Goal: Task Accomplishment & Management: Complete application form

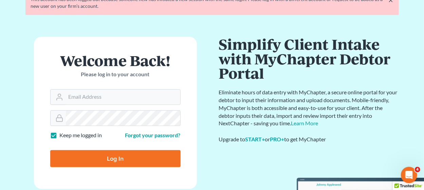
scroll to position [75, 0]
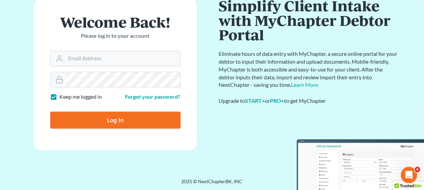
type input "thiller@fairmaxlaw.com"
click at [91, 111] on input "Log In" at bounding box center [115, 119] width 130 height 17
type input "Thinking..."
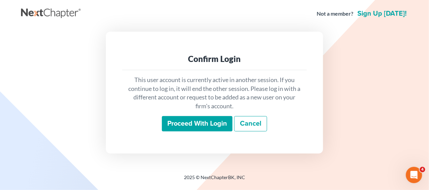
click at [174, 125] on input "Proceed with login" at bounding box center [197, 124] width 71 height 16
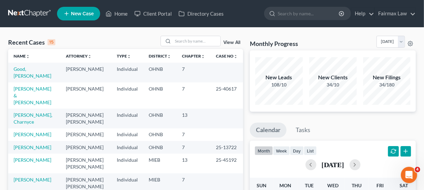
scroll to position [34, 0]
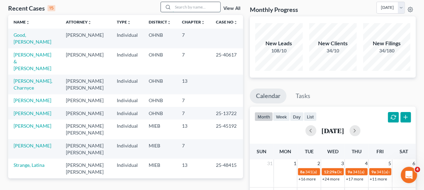
click at [179, 7] on input "search" at bounding box center [197, 7] width 48 height 10
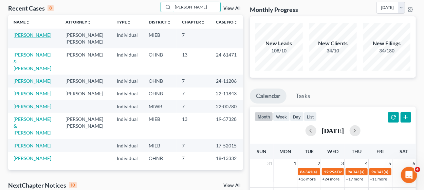
type input "desiree"
click at [29, 35] on link "Cheek-Rodgers, Desiree" at bounding box center [33, 35] width 38 height 6
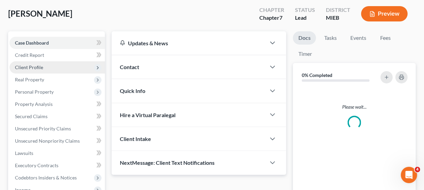
click at [57, 66] on span "Client Profile" at bounding box center [57, 67] width 95 height 12
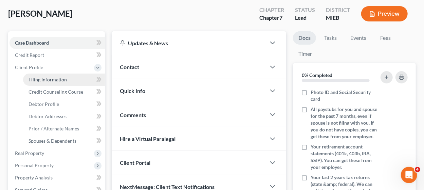
click at [52, 82] on span "Filing Information" at bounding box center [48, 79] width 38 height 6
select select "1"
select select "0"
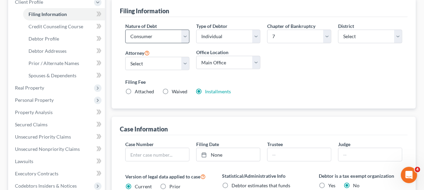
scroll to position [102, 0]
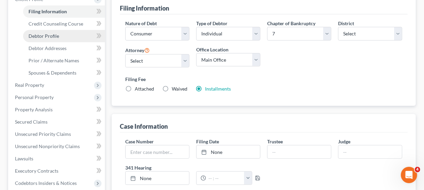
click at [71, 37] on link "Debtor Profile" at bounding box center [64, 36] width 82 height 12
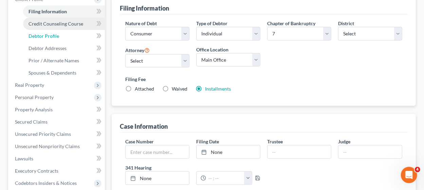
select select "0"
select select "1"
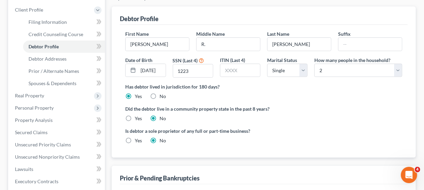
scroll to position [102, 0]
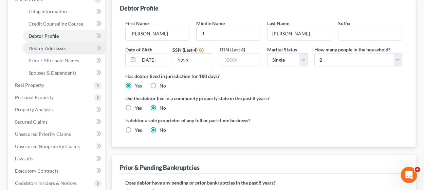
click at [67, 49] on link "Debtor Addresses" at bounding box center [64, 48] width 82 height 12
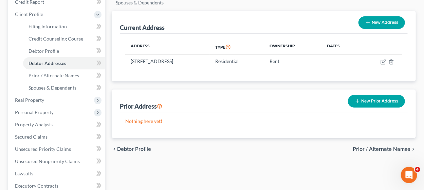
scroll to position [102, 0]
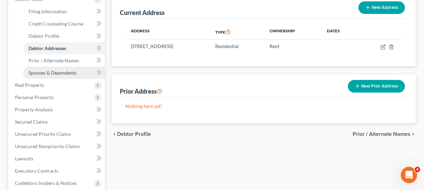
click at [49, 74] on span "Spouses & Dependents" at bounding box center [53, 73] width 48 height 6
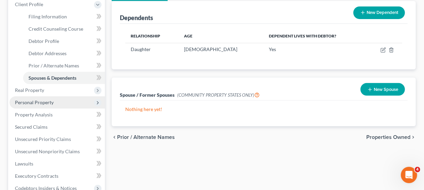
scroll to position [136, 0]
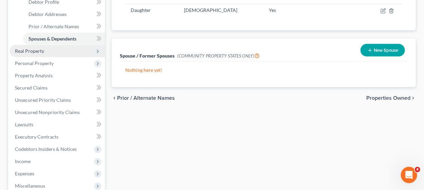
click at [31, 50] on span "Real Property" at bounding box center [29, 51] width 29 height 6
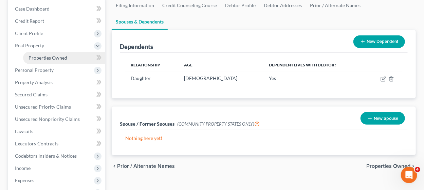
click at [57, 56] on span "Properties Owned" at bounding box center [48, 58] width 39 height 6
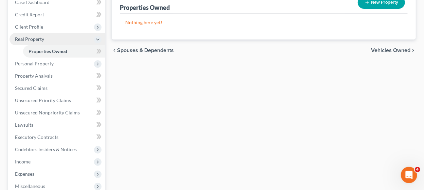
scroll to position [102, 0]
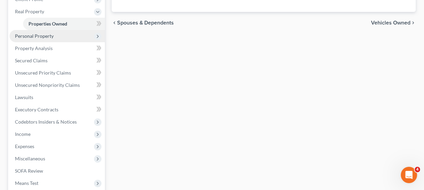
click at [65, 39] on span "Personal Property" at bounding box center [57, 36] width 95 height 12
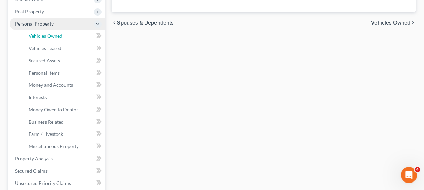
click at [65, 39] on link "Vehicles Owned" at bounding box center [64, 36] width 82 height 12
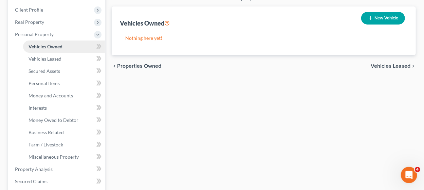
scroll to position [102, 0]
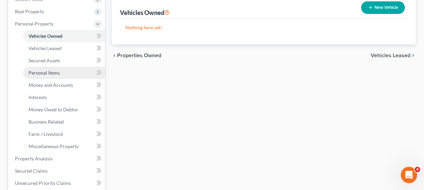
click at [64, 72] on link "Personal Items" at bounding box center [64, 73] width 82 height 12
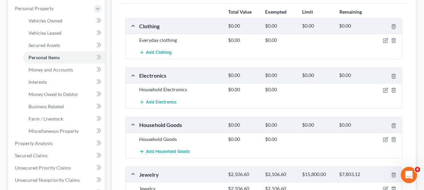
scroll to position [102, 0]
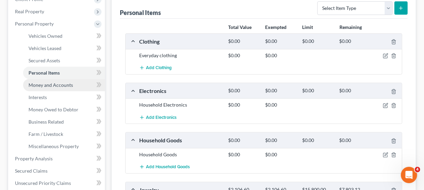
click at [71, 86] on span "Money and Accounts" at bounding box center [51, 85] width 45 height 6
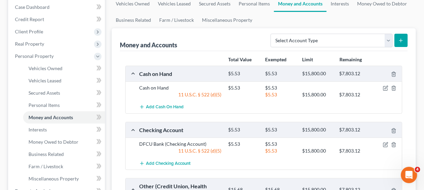
scroll to position [68, 0]
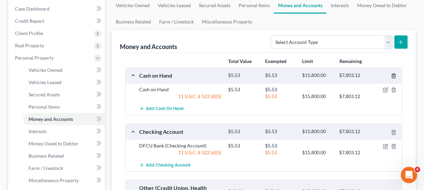
click at [394, 75] on icon "button" at bounding box center [393, 75] width 5 height 5
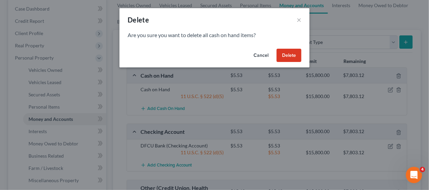
click at [284, 55] on button "Delete" at bounding box center [289, 56] width 25 height 14
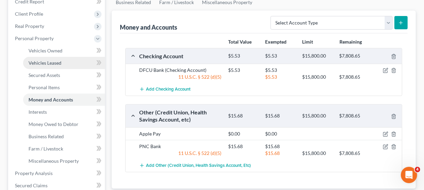
scroll to position [102, 0]
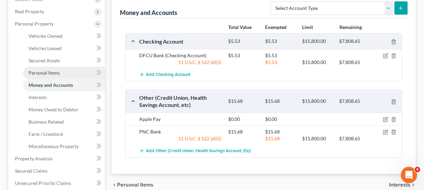
click at [80, 72] on link "Personal Items" at bounding box center [64, 73] width 82 height 12
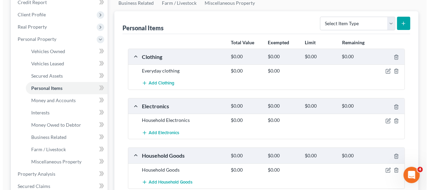
scroll to position [102, 0]
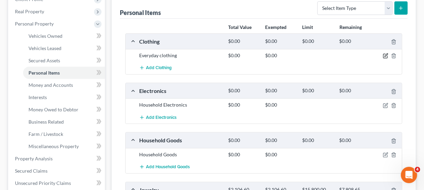
click at [386, 55] on icon "button" at bounding box center [386, 55] width 3 height 3
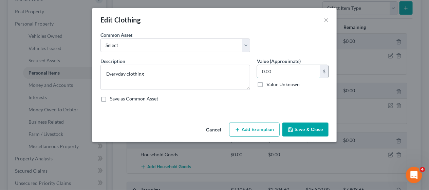
click at [283, 72] on input "0.00" at bounding box center [289, 71] width 63 height 13
type input "600"
click at [260, 128] on button "Add Exemption" at bounding box center [254, 129] width 51 height 14
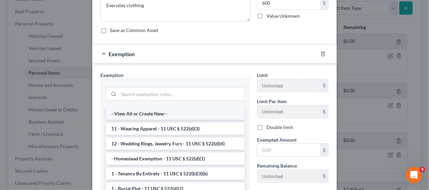
scroll to position [0, 0]
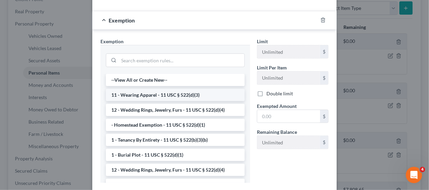
click at [154, 92] on li "11 - Wearing Apparel - 11 USC § 522(d)(3)" at bounding box center [175, 95] width 139 height 12
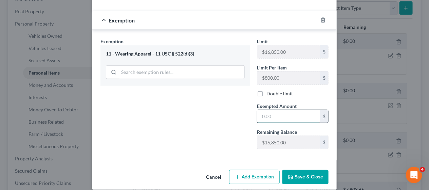
click at [277, 110] on input "text" at bounding box center [289, 116] width 63 height 13
type input "600"
click at [318, 170] on button "Save & Close" at bounding box center [306, 177] width 46 height 14
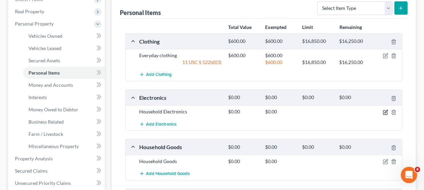
click at [385, 109] on icon "button" at bounding box center [385, 111] width 5 height 5
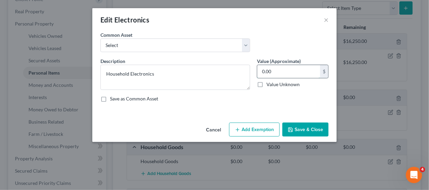
click at [288, 70] on input "0.00" at bounding box center [289, 71] width 63 height 13
type input "1,000"
click at [265, 126] on button "Add Exemption" at bounding box center [254, 129] width 51 height 14
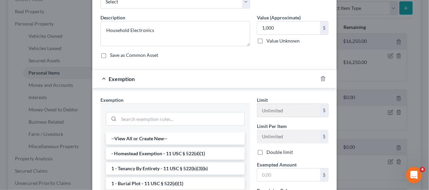
scroll to position [68, 0]
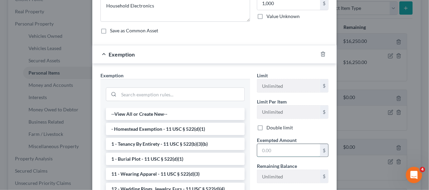
click at [275, 147] on input "text" at bounding box center [289, 150] width 63 height 13
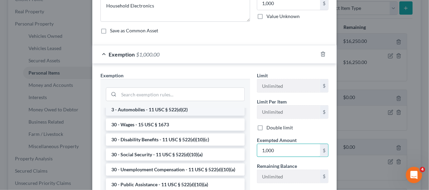
scroll to position [546, 0]
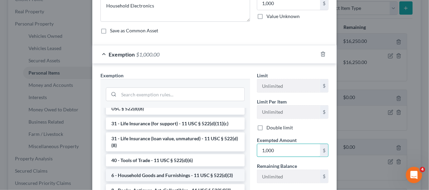
type input "1,000"
click at [190, 174] on li "6 - Household Goods and Furnishings - 11 USC § 522(d)(3)" at bounding box center [175, 175] width 139 height 12
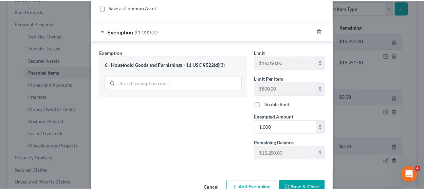
scroll to position [108, 0]
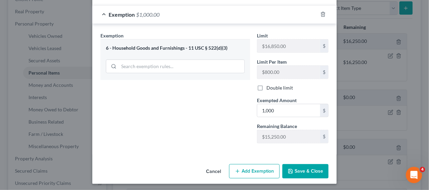
click at [300, 170] on button "Save & Close" at bounding box center [306, 171] width 46 height 14
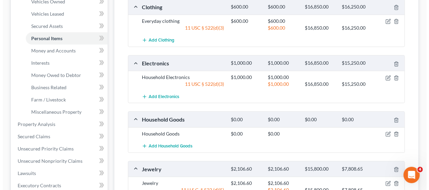
scroll to position [170, 0]
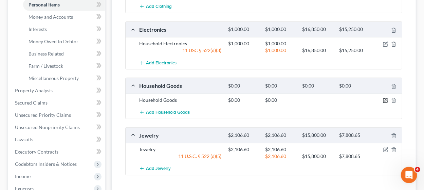
click at [386, 98] on icon "button" at bounding box center [386, 99] width 3 height 3
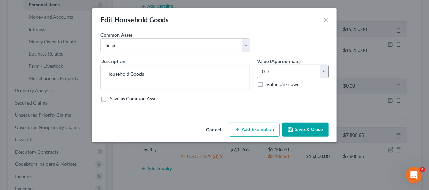
click at [279, 70] on input "0.00" at bounding box center [289, 71] width 63 height 13
type input "1,500"
click at [258, 133] on button "Add Exemption" at bounding box center [254, 129] width 51 height 14
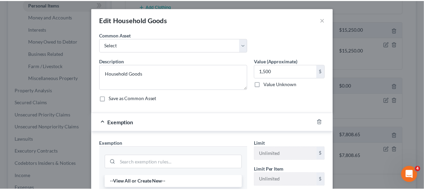
scroll to position [102, 0]
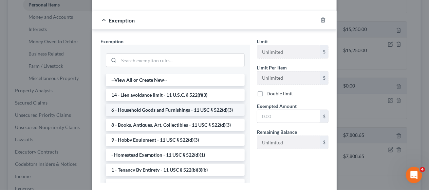
click at [189, 107] on li "6 - Household Goods and Furnishings - 11 USC § 522(d)(3)" at bounding box center [175, 110] width 139 height 12
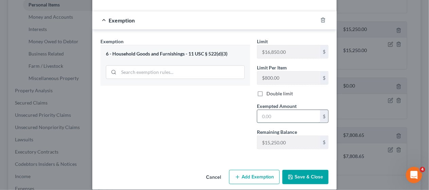
click at [283, 110] on input "text" at bounding box center [289, 116] width 63 height 13
type input "1,500"
click at [312, 170] on button "Save & Close" at bounding box center [306, 177] width 46 height 14
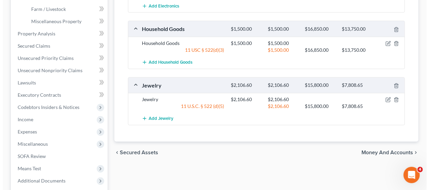
scroll to position [225, 0]
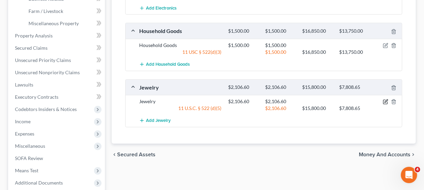
click at [387, 99] on icon "button" at bounding box center [385, 101] width 5 height 5
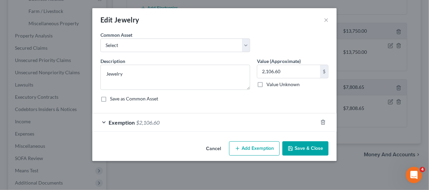
click at [235, 116] on div "Exemption $2,106.60" at bounding box center [205, 122] width 226 height 18
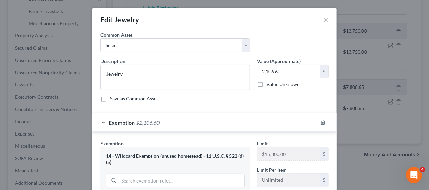
scroll to position [68, 0]
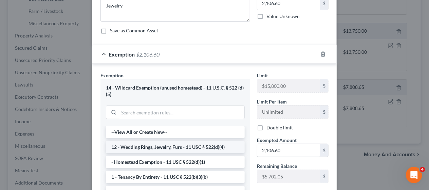
click at [194, 146] on li "12 - Wedding Rings, Jewelry, Furs - 11 USC § 522(d)(4)" at bounding box center [175, 147] width 139 height 12
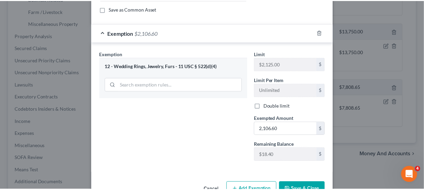
scroll to position [108, 0]
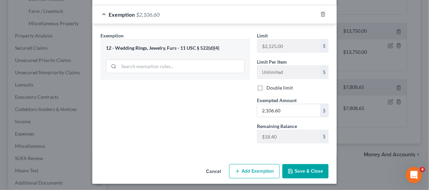
click at [309, 166] on button "Save & Close" at bounding box center [306, 171] width 46 height 14
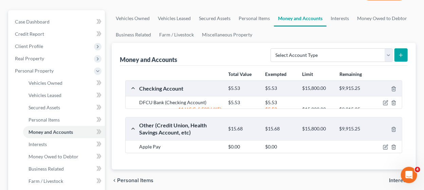
scroll to position [102, 0]
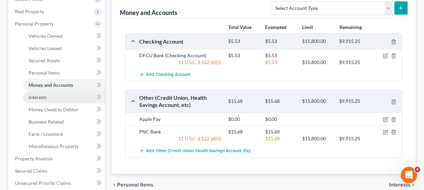
click at [63, 100] on link "Interests" at bounding box center [64, 97] width 82 height 12
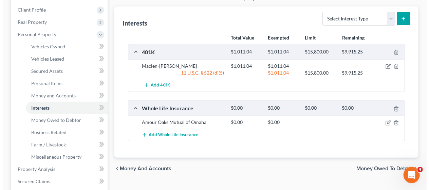
scroll to position [102, 0]
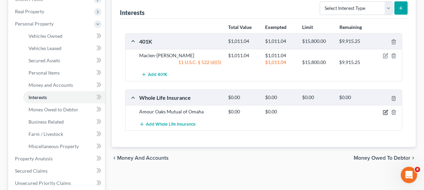
click at [388, 110] on icon "button" at bounding box center [385, 111] width 5 height 5
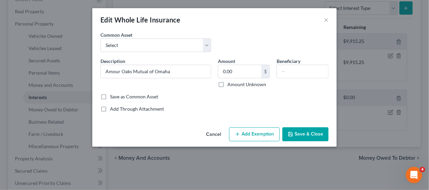
click at [236, 131] on icon "button" at bounding box center [237, 133] width 5 height 5
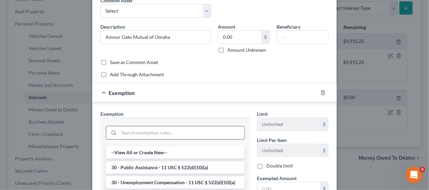
scroll to position [68, 0]
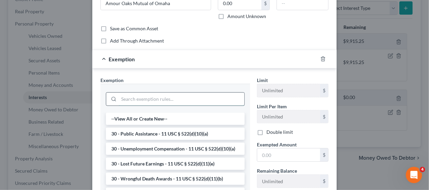
click at [123, 94] on input "search" at bounding box center [182, 98] width 126 height 13
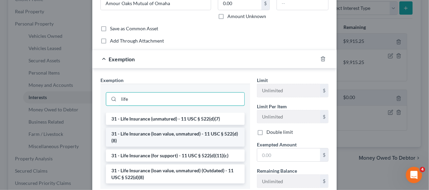
type input "life"
click at [143, 133] on li "31 - Life Insurance (loan value, unmatured) - 11 USC § 522(d)(8)" at bounding box center [175, 136] width 139 height 19
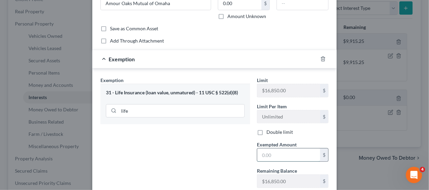
click at [274, 159] on input "text" at bounding box center [289, 154] width 63 height 13
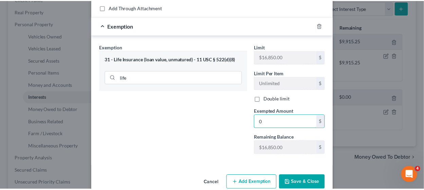
scroll to position [112, 0]
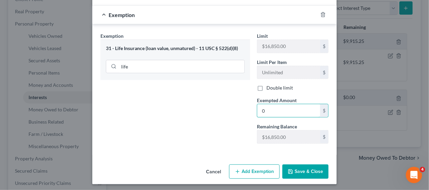
type input "0"
click at [304, 170] on button "Save & Close" at bounding box center [306, 171] width 46 height 14
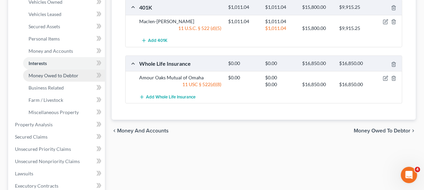
click at [73, 76] on span "Money Owed to Debtor" at bounding box center [54, 75] width 50 height 6
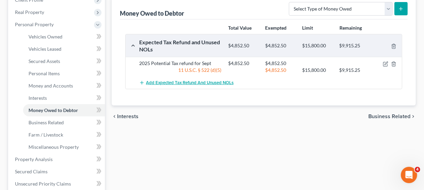
scroll to position [102, 0]
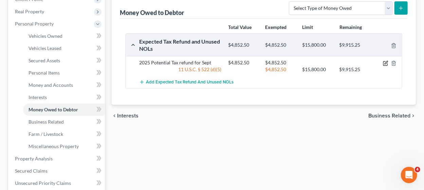
click at [387, 63] on icon "button" at bounding box center [385, 62] width 5 height 5
select select "0"
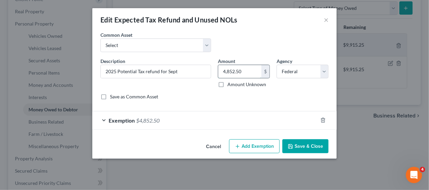
click at [240, 72] on input "4,852.50" at bounding box center [239, 71] width 43 height 13
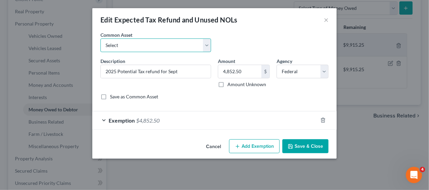
click at [207, 44] on select "Select Potential 2025 tax refunds - estimated and prorated for September Potent…" at bounding box center [156, 45] width 111 height 14
select select "69"
click at [101, 38] on select "Select Potential 2025 tax refunds - estimated and prorated for September Potent…" at bounding box center [156, 45] width 111 height 14
type input "Potential 2025 tax refund - estimated and prorated"
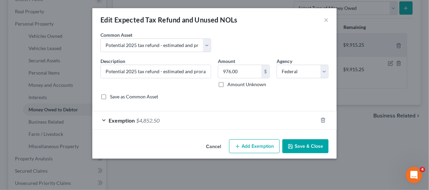
click at [236, 60] on div "Amount 976.00 $ Amount Unknown Balance Undetermined 976.00 $ Amount Unknown" at bounding box center [244, 72] width 59 height 30
click at [239, 72] on input "976.00" at bounding box center [239, 71] width 43 height 13
paste input "4,852.5"
type input "4,852.50"
click at [301, 144] on button "Save & Close" at bounding box center [306, 146] width 46 height 14
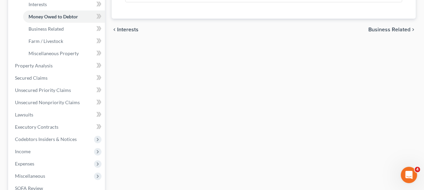
scroll to position [204, 0]
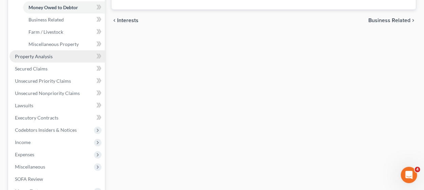
click at [64, 52] on link "Property Analysis" at bounding box center [57, 56] width 95 height 12
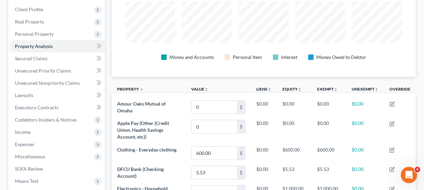
scroll to position [42, 0]
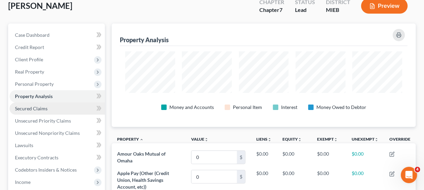
click at [71, 106] on link "Secured Claims" at bounding box center [57, 108] width 95 height 12
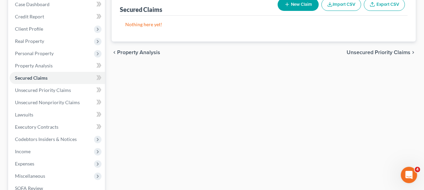
scroll to position [102, 0]
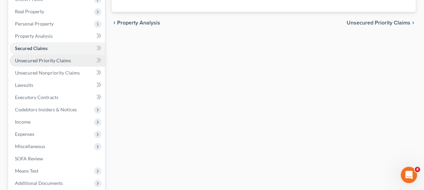
click at [60, 61] on span "Unsecured Priority Claims" at bounding box center [43, 60] width 56 height 6
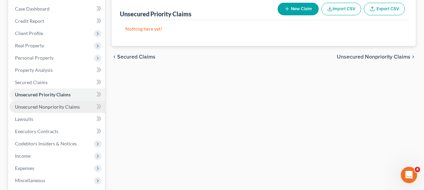
click at [55, 106] on span "Unsecured Nonpriority Claims" at bounding box center [47, 107] width 65 height 6
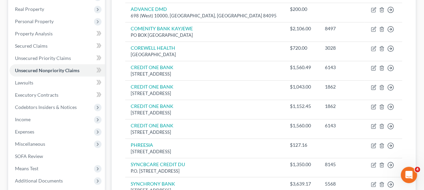
scroll to position [66, 0]
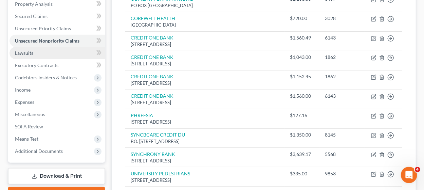
click at [37, 55] on link "Lawsuits" at bounding box center [57, 53] width 95 height 12
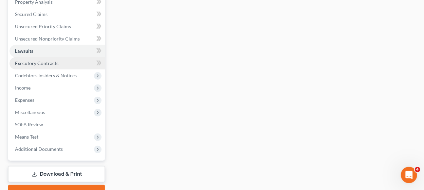
click at [55, 60] on span "Executory Contracts" at bounding box center [36, 63] width 43 height 6
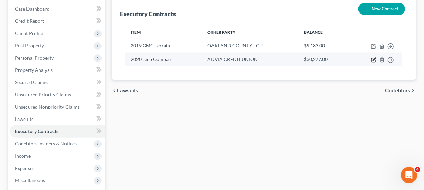
click at [372, 57] on icon "button" at bounding box center [373, 59] width 5 height 5
select select "3"
select select "23"
select select "0"
select select "1"
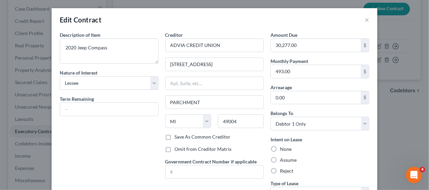
click at [175, 135] on label "Save As Common Creditor" at bounding box center [203, 136] width 56 height 7
click at [178, 135] on input "Save As Common Creditor" at bounding box center [180, 135] width 4 height 4
checkbox input "true"
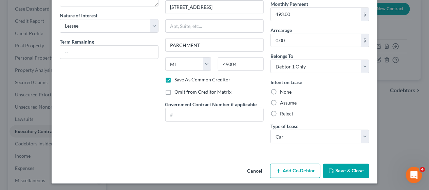
click at [340, 167] on button "Save & Close" at bounding box center [346, 170] width 46 height 14
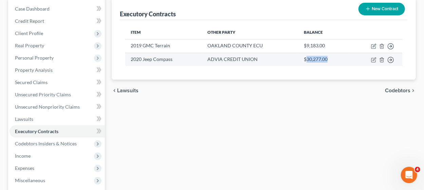
drag, startPoint x: 329, startPoint y: 57, endPoint x: 306, endPoint y: 57, distance: 22.4
click at [306, 57] on td "$30,277.00" at bounding box center [324, 59] width 51 height 13
copy td "30,277.00"
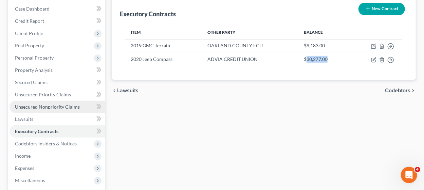
click at [72, 107] on span "Unsecured Nonpriority Claims" at bounding box center [47, 107] width 65 height 6
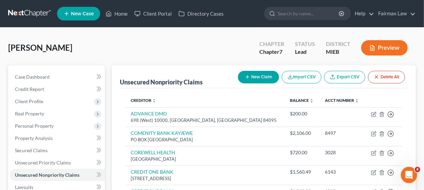
click at [247, 82] on button "New Claim" at bounding box center [258, 77] width 41 height 13
select select "0"
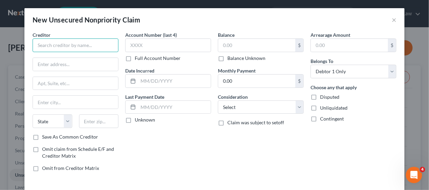
click at [98, 46] on input "text" at bounding box center [76, 45] width 86 height 14
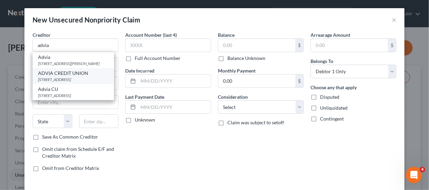
click at [94, 82] on div "550 S RIVERVIEW DR, PARCHMENT, MI 49004" at bounding box center [73, 79] width 71 height 6
type input "ADVIA CREDIT UNION"
type input "550 S RIVERVIEW DR"
type input "PARCHMENT"
select select "23"
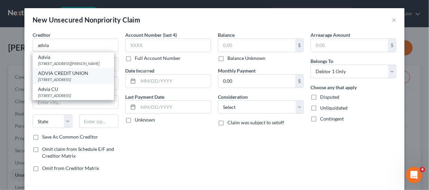
type input "49004"
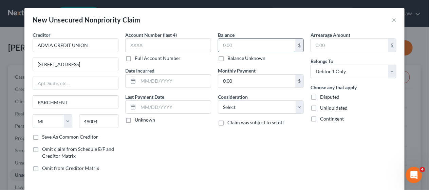
click at [229, 49] on input "text" at bounding box center [256, 45] width 77 height 13
paste input "30,277.00"
type input "30,277.00"
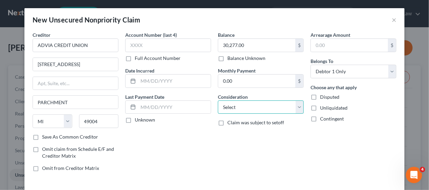
click at [239, 106] on select "Select Cable / Satellite Services Collection Agency Credit Card Debt Debt Couns…" at bounding box center [261, 107] width 86 height 14
select select "14"
click at [218, 100] on select "Select Cable / Satellite Services Collection Agency Credit Card Debt Debt Couns…" at bounding box center [261, 107] width 86 height 14
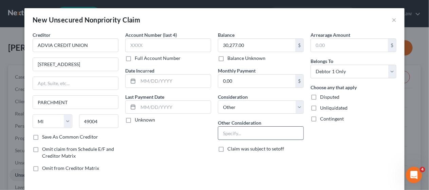
click at [230, 131] on input "text" at bounding box center [260, 132] width 85 height 13
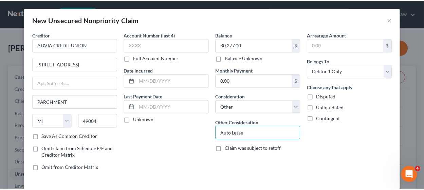
scroll to position [28, 0]
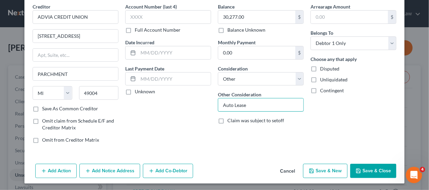
type input "Auto Lease"
click at [370, 170] on button "Save & Close" at bounding box center [374, 170] width 46 height 14
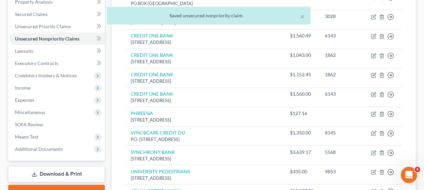
scroll to position [68, 0]
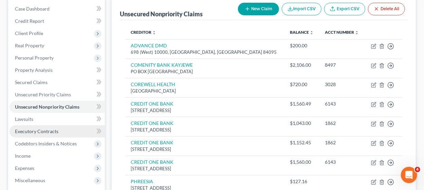
click at [67, 132] on link "Executory Contracts" at bounding box center [57, 131] width 95 height 12
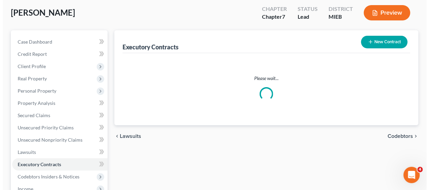
scroll to position [34, 0]
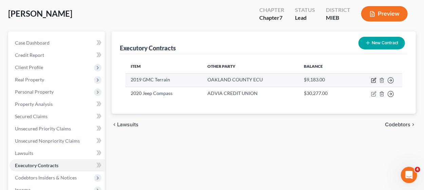
click at [375, 79] on icon "button" at bounding box center [374, 79] width 3 height 3
select select "3"
select select "23"
select select "0"
select select "1"
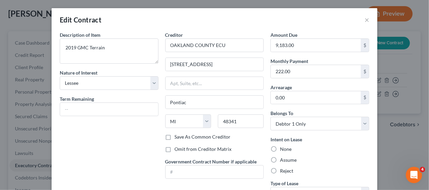
click at [175, 136] on label "Save As Common Creditor" at bounding box center [203, 136] width 56 height 7
click at [178, 136] on input "Save As Common Creditor" at bounding box center [180, 135] width 4 height 4
checkbox input "true"
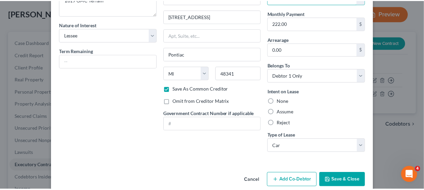
scroll to position [57, 0]
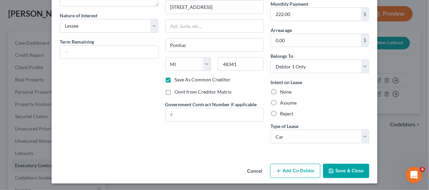
click at [339, 171] on button "Save & Close" at bounding box center [346, 170] width 46 height 14
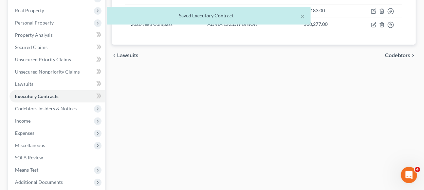
scroll to position [102, 0]
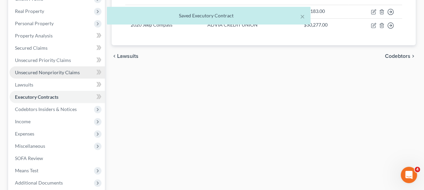
click at [71, 73] on span "Unsecured Nonpriority Claims" at bounding box center [47, 72] width 65 height 6
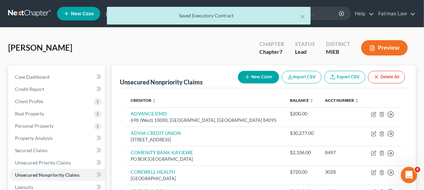
click at [266, 73] on button "New Claim" at bounding box center [258, 77] width 41 height 13
select select "0"
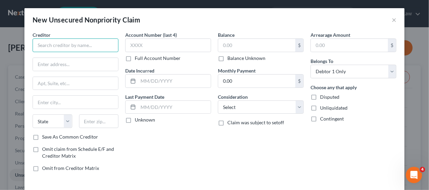
click at [98, 45] on input "text" at bounding box center [76, 45] width 86 height 14
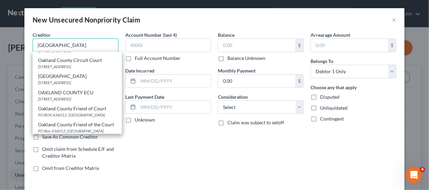
scroll to position [170, 0]
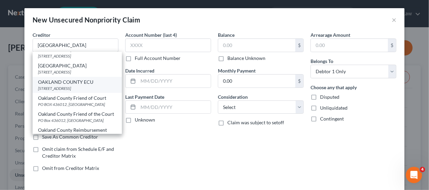
click at [73, 91] on div "1200 N. Telegraph Rd, Pontiac, MI 48341" at bounding box center [77, 88] width 78 height 6
type input "OAKLAND COUNTY ECU"
type input "1200 N. Telegraph Rd"
type input "Pontiac"
select select "23"
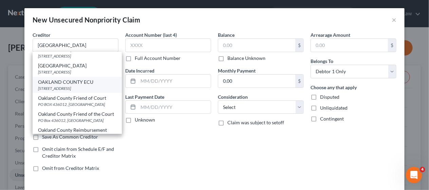
type input "48341"
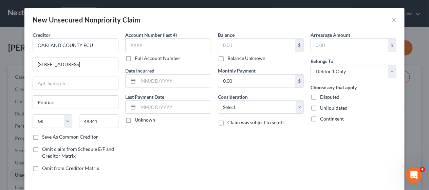
scroll to position [0, 0]
paste input "9,183.00"
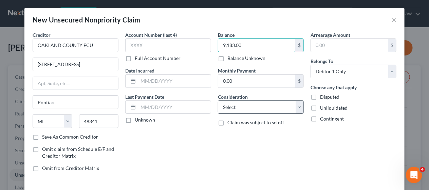
type input "9,183.00"
click at [236, 103] on select "Select Cable / Satellite Services Collection Agency Credit Card Debt Debt Couns…" at bounding box center [261, 107] width 86 height 14
select select "14"
click at [218, 100] on select "Select Cable / Satellite Services Collection Agency Credit Card Debt Debt Couns…" at bounding box center [261, 107] width 86 height 14
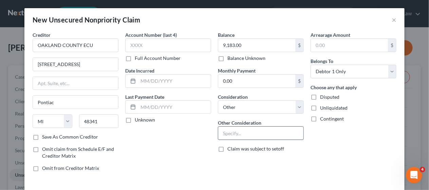
click at [236, 135] on input "text" at bounding box center [260, 132] width 85 height 13
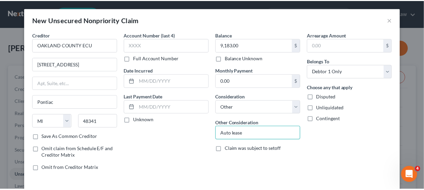
scroll to position [28, 0]
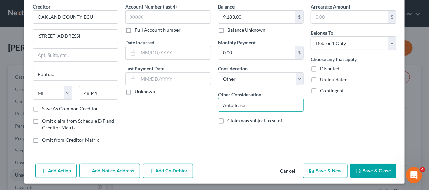
type input "Auto lease"
click at [353, 163] on button "Save & Close" at bounding box center [374, 170] width 46 height 14
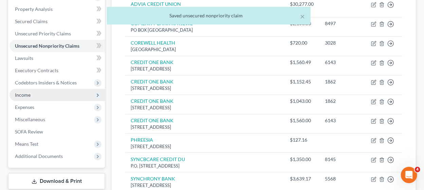
scroll to position [104, 0]
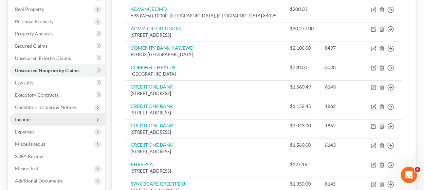
click at [50, 119] on span "Income" at bounding box center [57, 119] width 95 height 12
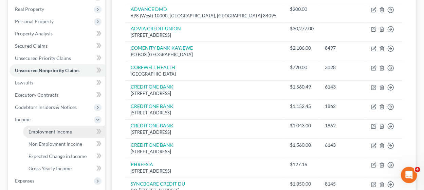
click at [53, 125] on link "Employment Income" at bounding box center [64, 131] width 82 height 12
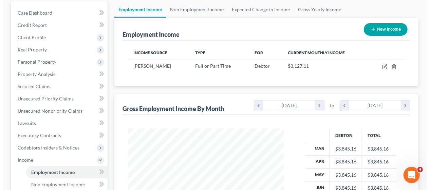
scroll to position [102, 0]
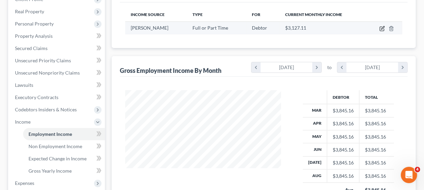
click at [383, 27] on icon "button" at bounding box center [382, 28] width 5 height 5
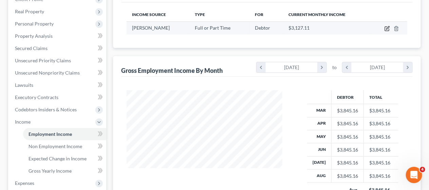
select select "0"
select select "14"
select select "3"
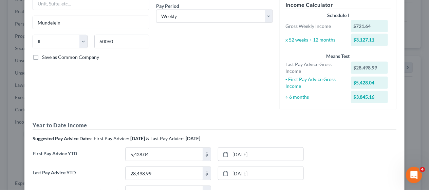
scroll to position [181, 0]
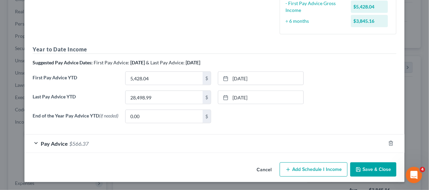
click at [224, 149] on div "Pay Advice $566.37" at bounding box center [205, 143] width 362 height 18
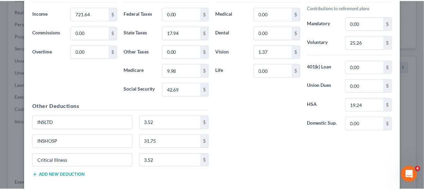
scroll to position [383, 0]
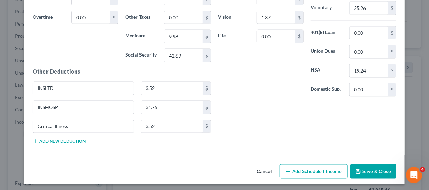
click at [259, 172] on button "Cancel" at bounding box center [264, 172] width 26 height 14
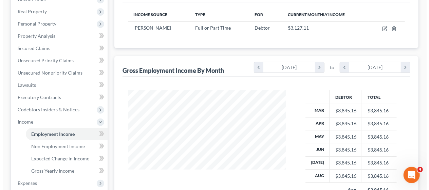
scroll to position [339653, 339604]
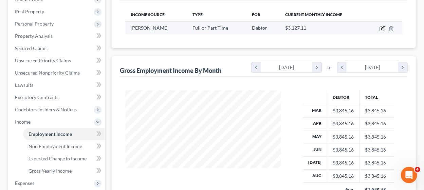
click at [382, 28] on icon "button" at bounding box center [382, 28] width 5 height 5
select select "0"
select select "14"
select select "3"
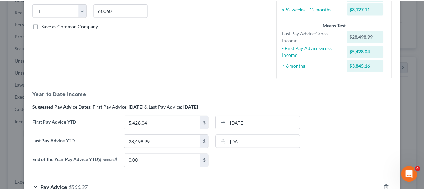
scroll to position [181, 0]
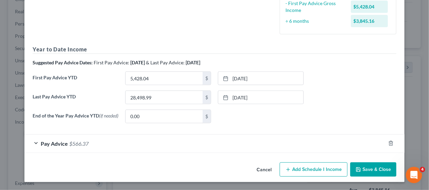
click at [263, 168] on button "Cancel" at bounding box center [264, 170] width 26 height 14
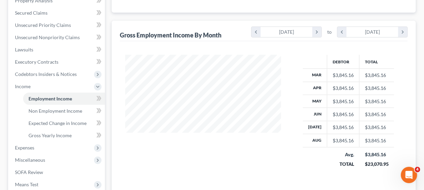
scroll to position [170, 0]
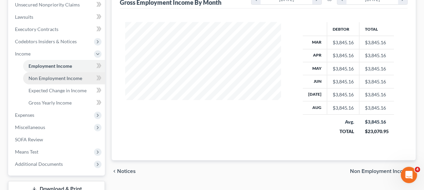
click at [60, 77] on span "Non Employment Income" at bounding box center [56, 78] width 54 height 6
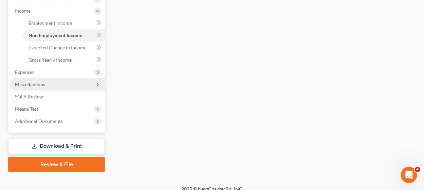
scroll to position [219, 0]
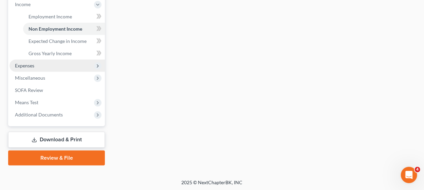
click at [51, 65] on span "Expenses" at bounding box center [57, 65] width 95 height 12
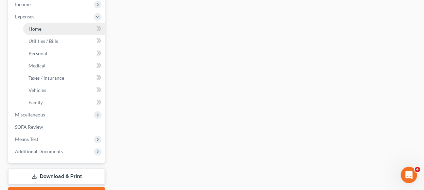
click at [58, 30] on link "Home" at bounding box center [64, 29] width 82 height 12
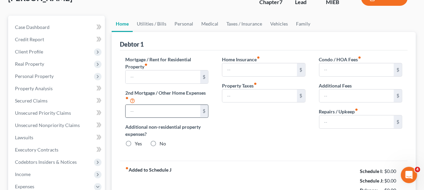
type input "550.00"
type input "0.00"
radio input "true"
type input "87.66"
type input "87.00"
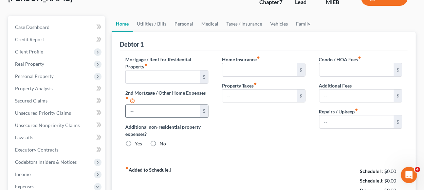
type input "0.00"
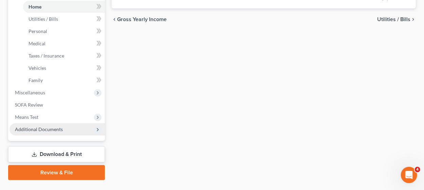
scroll to position [256, 0]
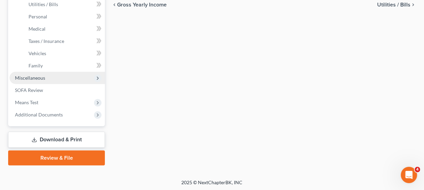
click at [66, 76] on span "Miscellaneous" at bounding box center [57, 78] width 95 height 12
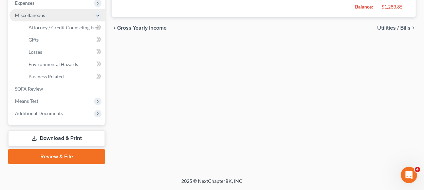
scroll to position [231, 0]
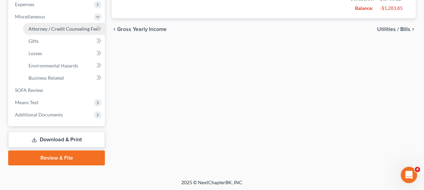
click at [68, 27] on span "Attorney / Credit Counseling Fees" at bounding box center [65, 29] width 72 height 6
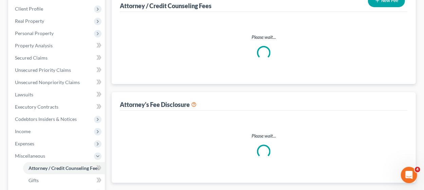
select select "2"
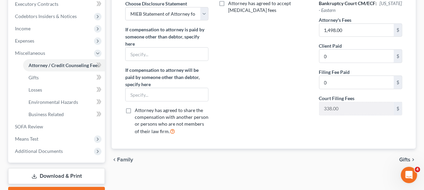
scroll to position [231, 0]
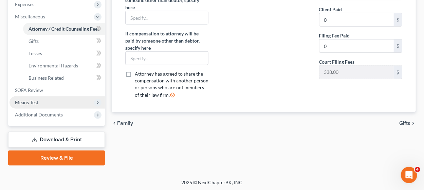
click at [57, 106] on span "Means Test" at bounding box center [57, 102] width 95 height 12
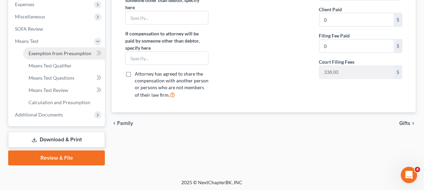
click at [71, 55] on span "Exemption from Presumption" at bounding box center [60, 53] width 63 height 6
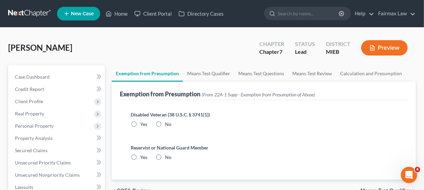
drag, startPoint x: 161, startPoint y: 124, endPoint x: 168, endPoint y: 141, distance: 18.3
click at [165, 124] on label "No" at bounding box center [168, 124] width 6 height 7
click at [168, 124] on input "No" at bounding box center [170, 123] width 4 height 4
radio input "true"
click at [165, 158] on label "No" at bounding box center [168, 157] width 6 height 7
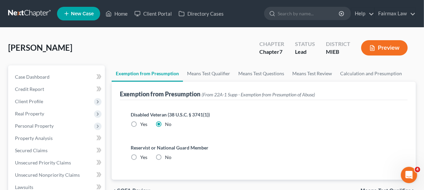
click at [168, 158] on input "No" at bounding box center [170, 156] width 4 height 4
radio input "true"
click at [205, 72] on link "Means Test Qualifier" at bounding box center [208, 73] width 51 height 16
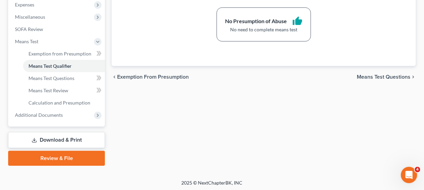
scroll to position [231, 0]
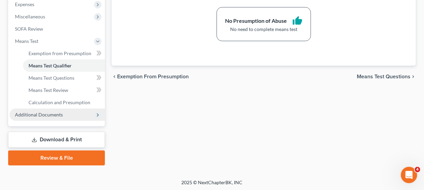
click at [72, 116] on span "Additional Documents" at bounding box center [57, 114] width 95 height 12
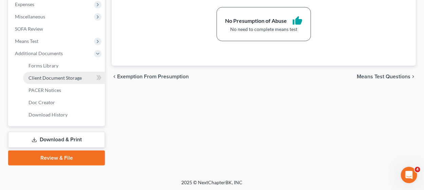
click at [76, 79] on span "Client Document Storage" at bounding box center [55, 78] width 53 height 6
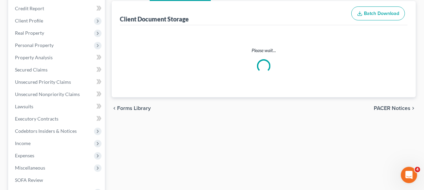
scroll to position [4, 0]
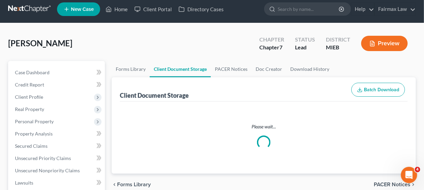
select select "7"
select select "6"
select select "32"
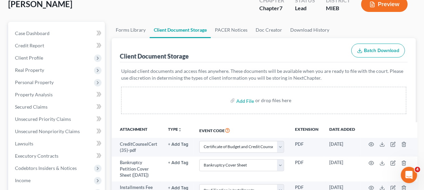
scroll to position [68, 0]
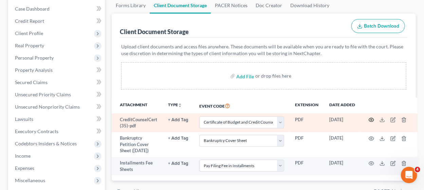
click at [371, 119] on icon "button" at bounding box center [371, 119] width 5 height 5
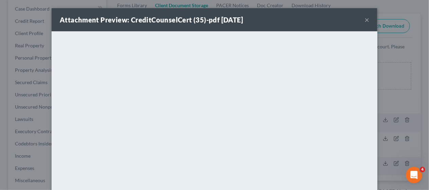
click at [365, 19] on button "×" at bounding box center [367, 20] width 5 height 8
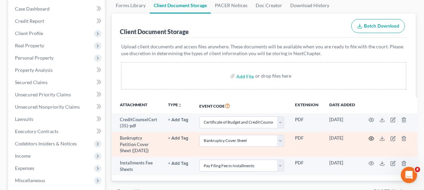
click at [370, 136] on icon "button" at bounding box center [371, 138] width 5 height 5
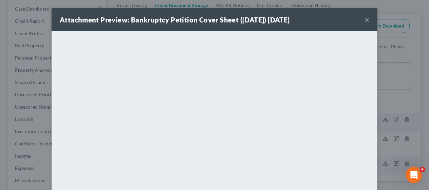
click at [366, 18] on button "×" at bounding box center [367, 20] width 5 height 8
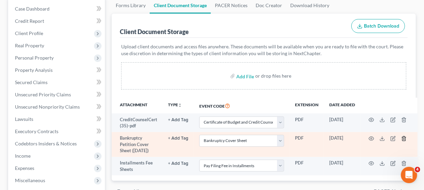
click at [402, 137] on polyline "button" at bounding box center [404, 137] width 4 height 0
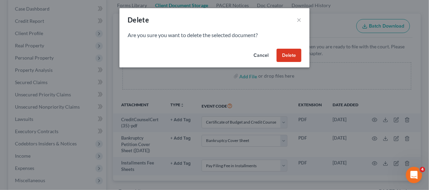
click at [298, 58] on button "Delete" at bounding box center [289, 56] width 25 height 14
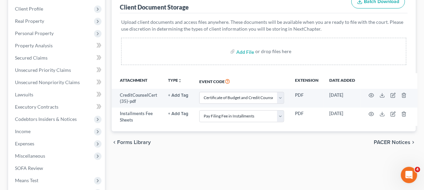
scroll to position [136, 0]
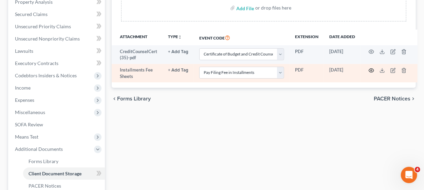
click at [370, 68] on icon "button" at bounding box center [371, 70] width 5 height 5
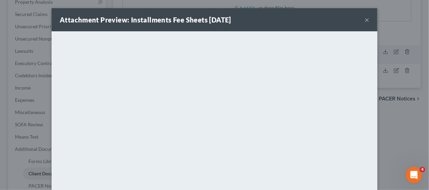
click at [365, 21] on button "×" at bounding box center [367, 20] width 5 height 8
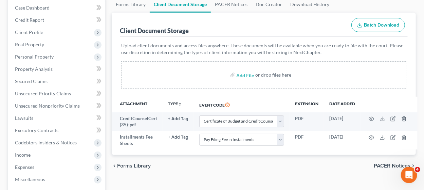
scroll to position [68, 0]
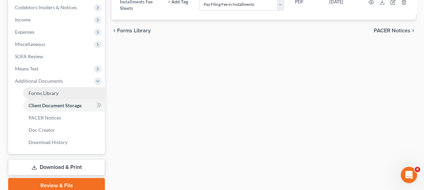
click at [69, 94] on link "Forms Library" at bounding box center [64, 93] width 82 height 12
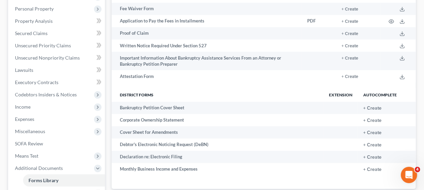
scroll to position [136, 0]
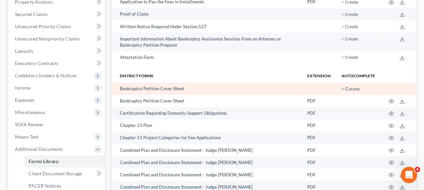
click at [352, 86] on td "+ Create" at bounding box center [358, 89] width 45 height 12
click at [353, 88] on button "+ Create" at bounding box center [351, 89] width 18 height 5
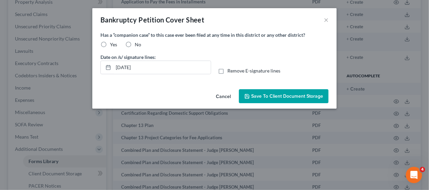
click at [135, 44] on label "No" at bounding box center [138, 44] width 6 height 7
click at [138, 44] on input "No" at bounding box center [140, 43] width 4 height 4
radio input "true"
click at [273, 91] on button "Save to Client Document Storage" at bounding box center [284, 96] width 90 height 14
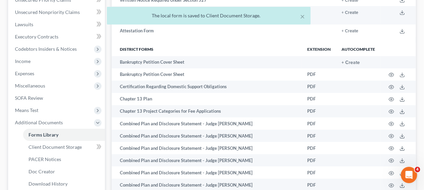
scroll to position [204, 0]
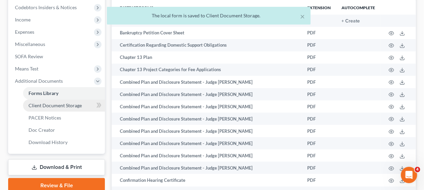
click at [87, 106] on link "Client Document Storage" at bounding box center [64, 105] width 82 height 12
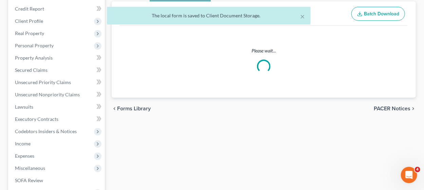
select select "7"
select select "32"
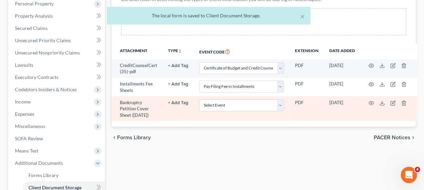
scroll to position [136, 0]
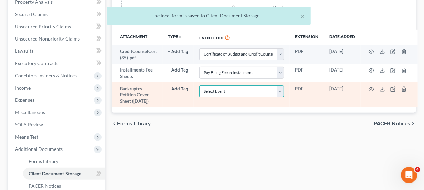
click at [272, 92] on select "Select Event 20 Largest Unsecured Creditors Amended Chapter 11 Plan Amended Cha…" at bounding box center [241, 91] width 85 height 12
select select "6"
click at [199, 85] on select "Select Event 20 Largest Unsecured Creditors Amended Chapter 11 Plan Amended Cha…" at bounding box center [241, 91] width 85 height 12
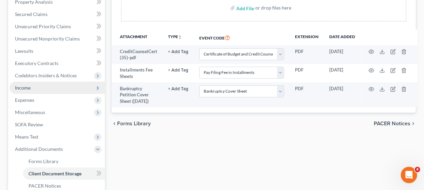
click at [51, 86] on span "Income" at bounding box center [57, 88] width 95 height 12
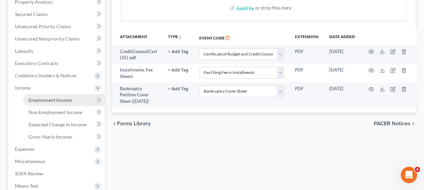
click at [51, 99] on span "Employment Income" at bounding box center [50, 100] width 43 height 6
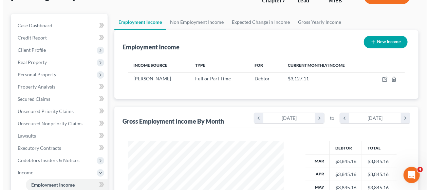
scroll to position [102, 0]
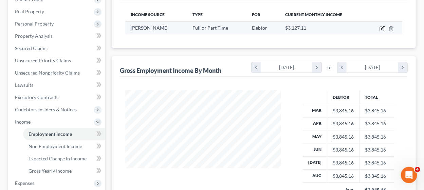
click at [383, 25] on td at bounding box center [385, 27] width 36 height 13
click at [383, 26] on icon "button" at bounding box center [382, 28] width 5 height 5
select select "0"
select select "14"
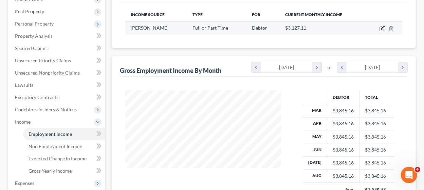
select select "3"
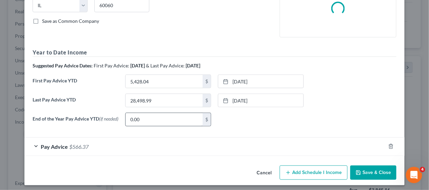
scroll to position [145, 0]
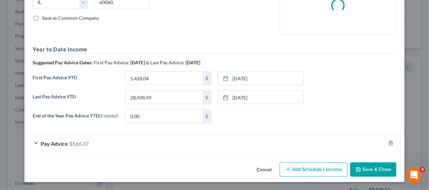
click at [160, 149] on div "Pay Advice $566.37" at bounding box center [205, 143] width 362 height 18
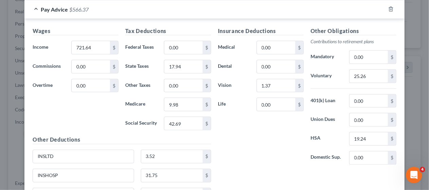
scroll to position [349, 0]
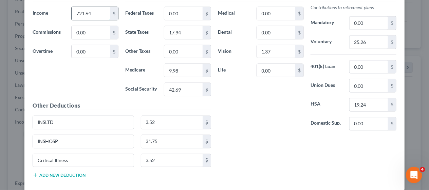
click at [99, 13] on input "721.64" at bounding box center [91, 13] width 38 height 13
type input "960.96"
click at [364, 44] on input "25.26" at bounding box center [369, 42] width 38 height 13
type input "57.66"
click at [179, 18] on input "0.00" at bounding box center [183, 13] width 38 height 13
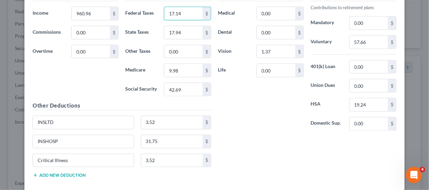
type input "17.14"
click at [186, 91] on input "42.69" at bounding box center [183, 89] width 38 height 13
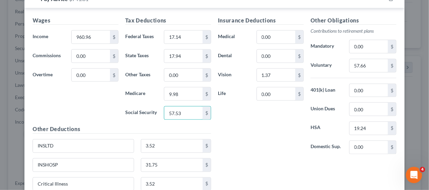
scroll to position [315, 0]
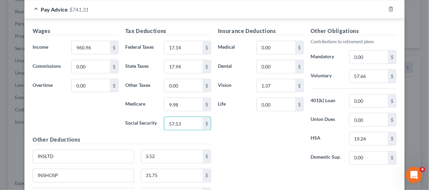
type input "57.53"
click at [181, 102] on input "9.98" at bounding box center [183, 104] width 38 height 13
type input "13.45"
click at [190, 67] on input "17.94" at bounding box center [183, 66] width 38 height 13
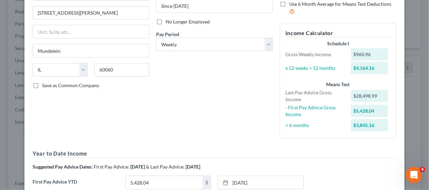
scroll to position [111, 0]
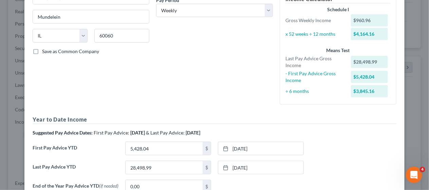
type input "27.50"
click at [234, 78] on div "Debtor Spouse Occupation Cnc machinist Length of Employment Since 01/01/2025 No…" at bounding box center [215, 15] width 124 height 190
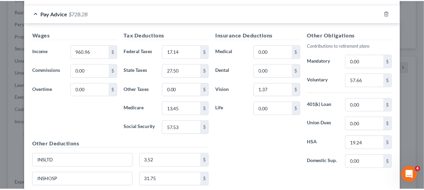
scroll to position [383, 0]
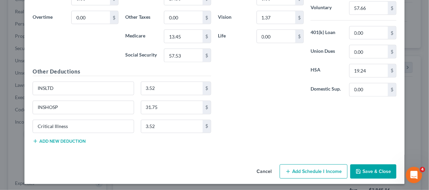
click at [382, 164] on button "Save & Close" at bounding box center [374, 171] width 46 height 14
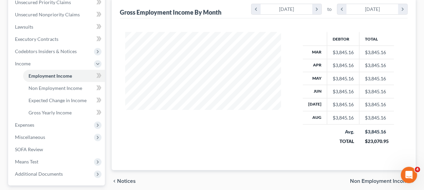
scroll to position [219, 0]
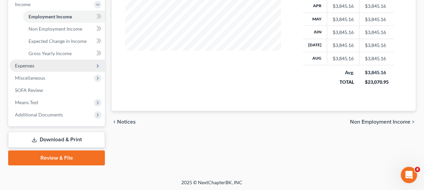
click at [60, 65] on span "Expenses" at bounding box center [57, 65] width 95 height 12
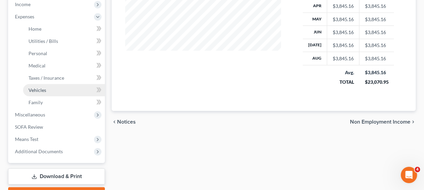
click at [53, 89] on link "Vehicles" at bounding box center [64, 90] width 82 height 12
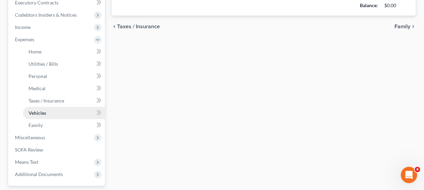
type input "527.00"
type input "378.00"
type input "0.00"
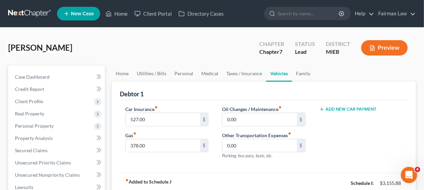
scroll to position [34, 0]
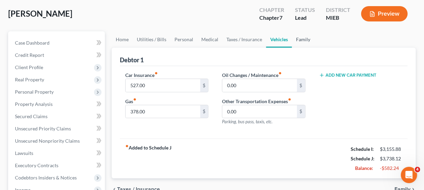
click at [299, 37] on link "Family" at bounding box center [303, 39] width 22 height 16
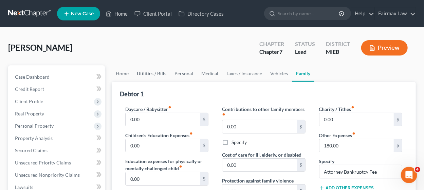
click at [139, 73] on link "Utilities / Bills" at bounding box center [152, 73] width 38 height 16
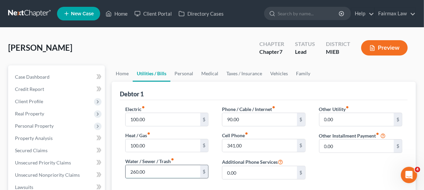
click at [150, 170] on input "260.00" at bounding box center [163, 171] width 74 height 13
type input "60"
click at [122, 70] on link "Home" at bounding box center [122, 73] width 21 height 16
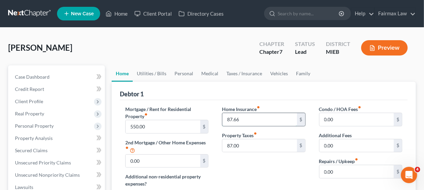
click at [247, 121] on input "87.66" at bounding box center [260, 119] width 74 height 13
click at [246, 144] on input "87.00" at bounding box center [260, 145] width 74 height 13
click at [160, 72] on link "Utilities / Bills" at bounding box center [152, 73] width 38 height 16
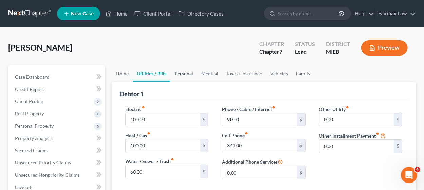
click at [189, 74] on link "Personal" at bounding box center [184, 73] width 27 height 16
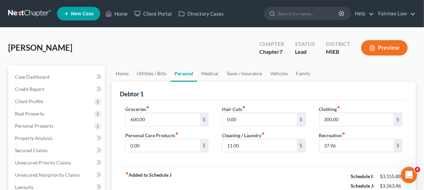
click at [332, 110] on label "Clothing fiber_manual_record" at bounding box center [329, 108] width 21 height 7
click at [340, 118] on input "300.00" at bounding box center [357, 119] width 74 height 13
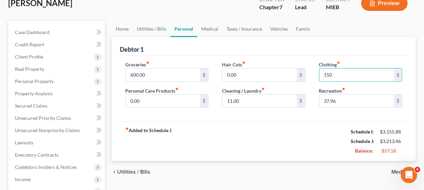
scroll to position [34, 0]
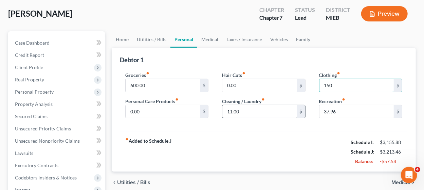
type input "150"
click at [248, 109] on input "11.00" at bounding box center [260, 111] width 74 height 13
click at [344, 110] on input "37.96" at bounding box center [357, 111] width 74 height 13
click at [210, 40] on link "Medical" at bounding box center [209, 39] width 25 height 16
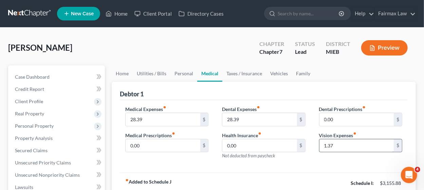
click at [333, 146] on input "1.37" at bounding box center [357, 145] width 74 height 13
click at [283, 72] on link "Vehicles" at bounding box center [279, 73] width 26 height 16
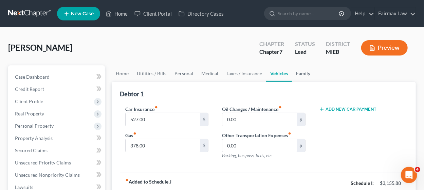
click at [299, 71] on link "Family" at bounding box center [303, 73] width 22 height 16
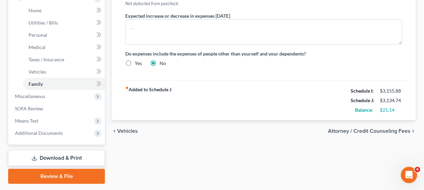
scroll to position [238, 0]
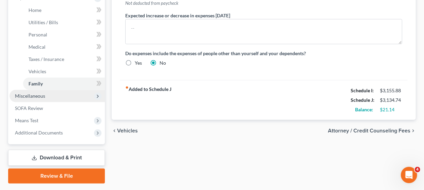
click at [49, 93] on span "Miscellaneous" at bounding box center [57, 96] width 95 height 12
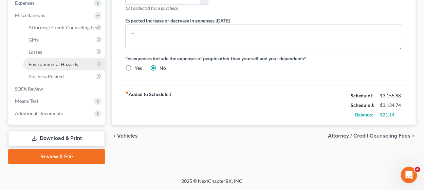
scroll to position [231, 0]
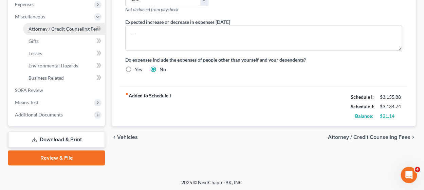
click at [67, 26] on span "Attorney / Credit Counseling Fees" at bounding box center [65, 29] width 72 height 6
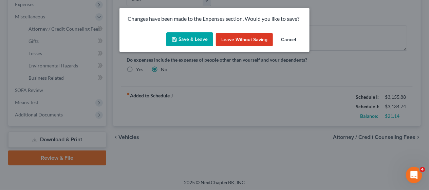
click at [182, 32] on button "Save & Leave" at bounding box center [189, 39] width 47 height 14
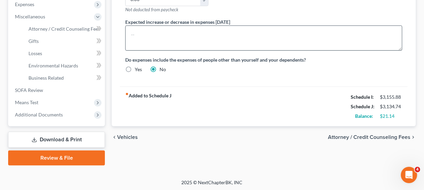
select select "2"
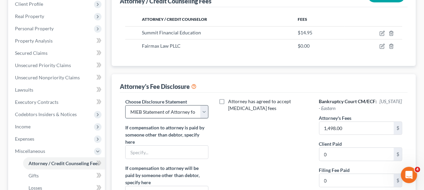
scroll to position [61, 0]
